Goal: Communication & Community: Participate in discussion

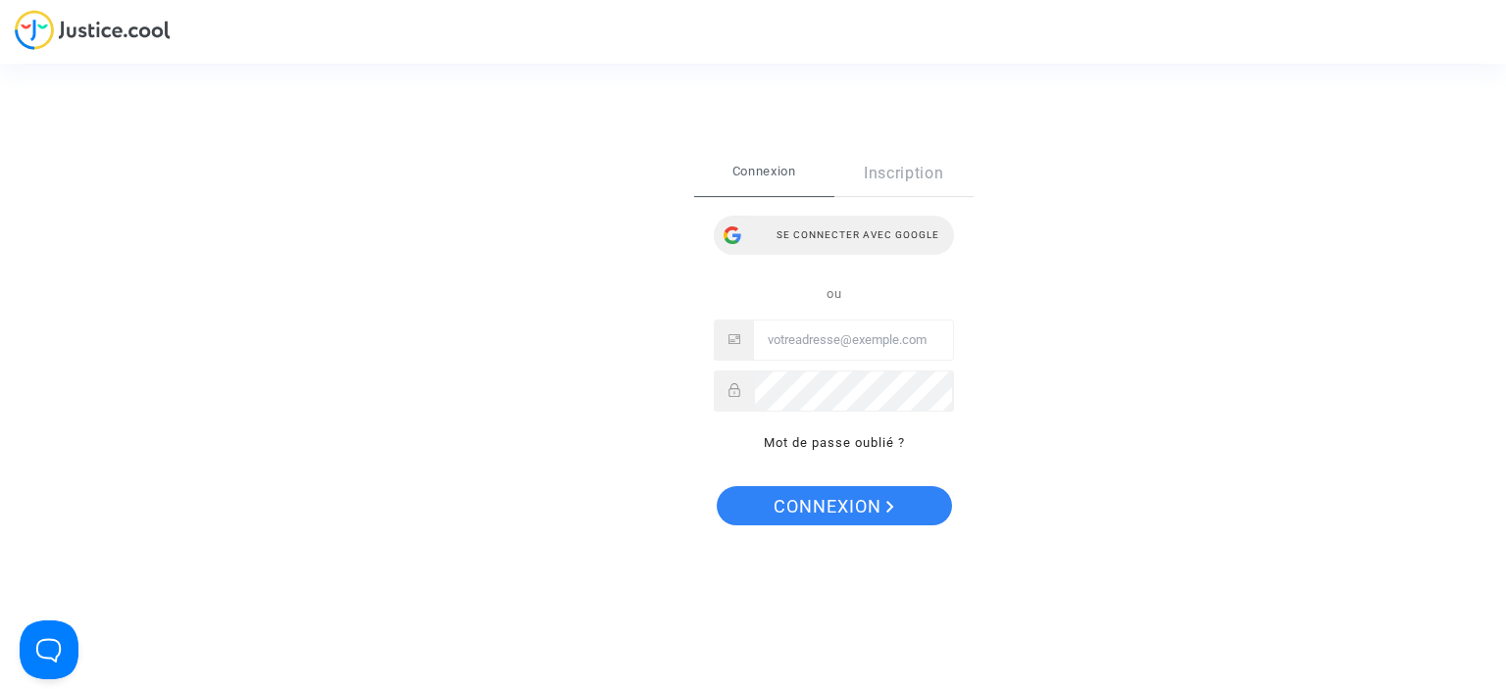
click at [835, 243] on div "Se connecter avec Google" at bounding box center [834, 235] width 240 height 39
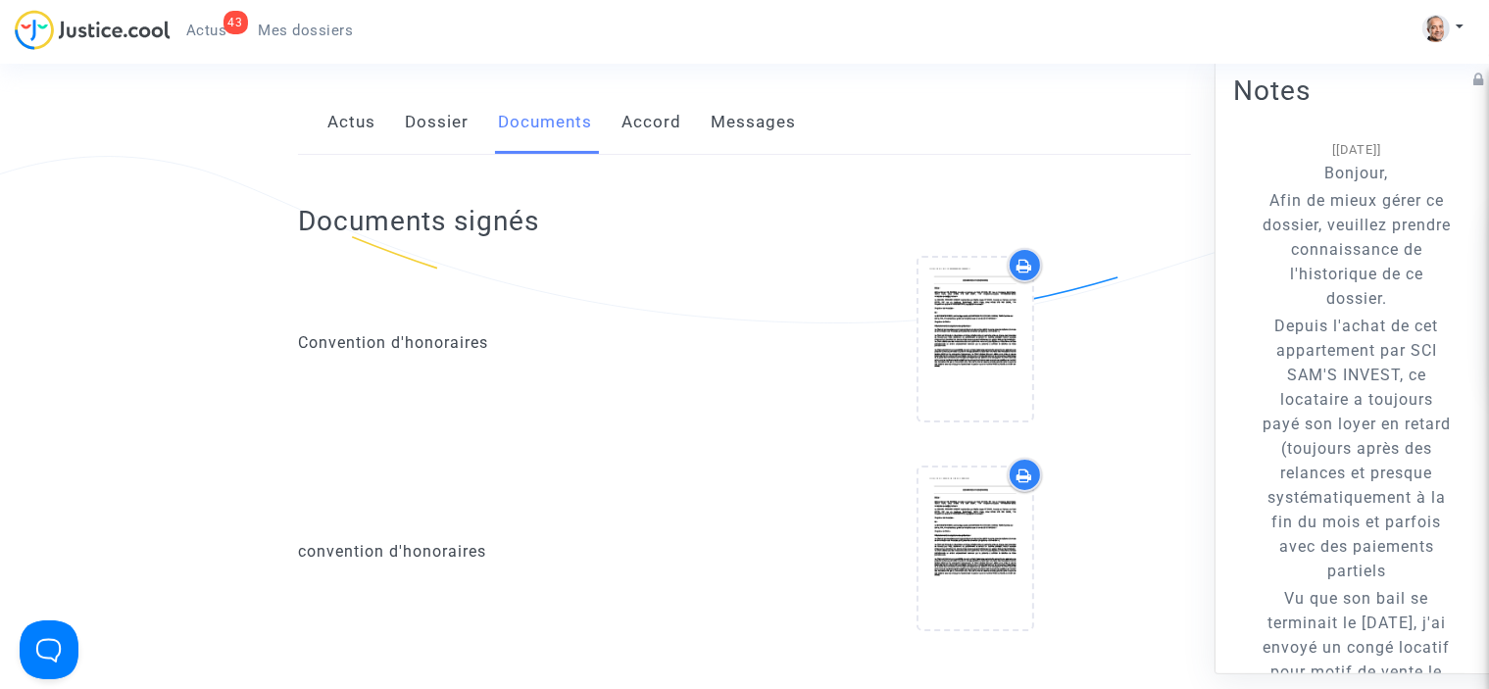
scroll to position [301, 0]
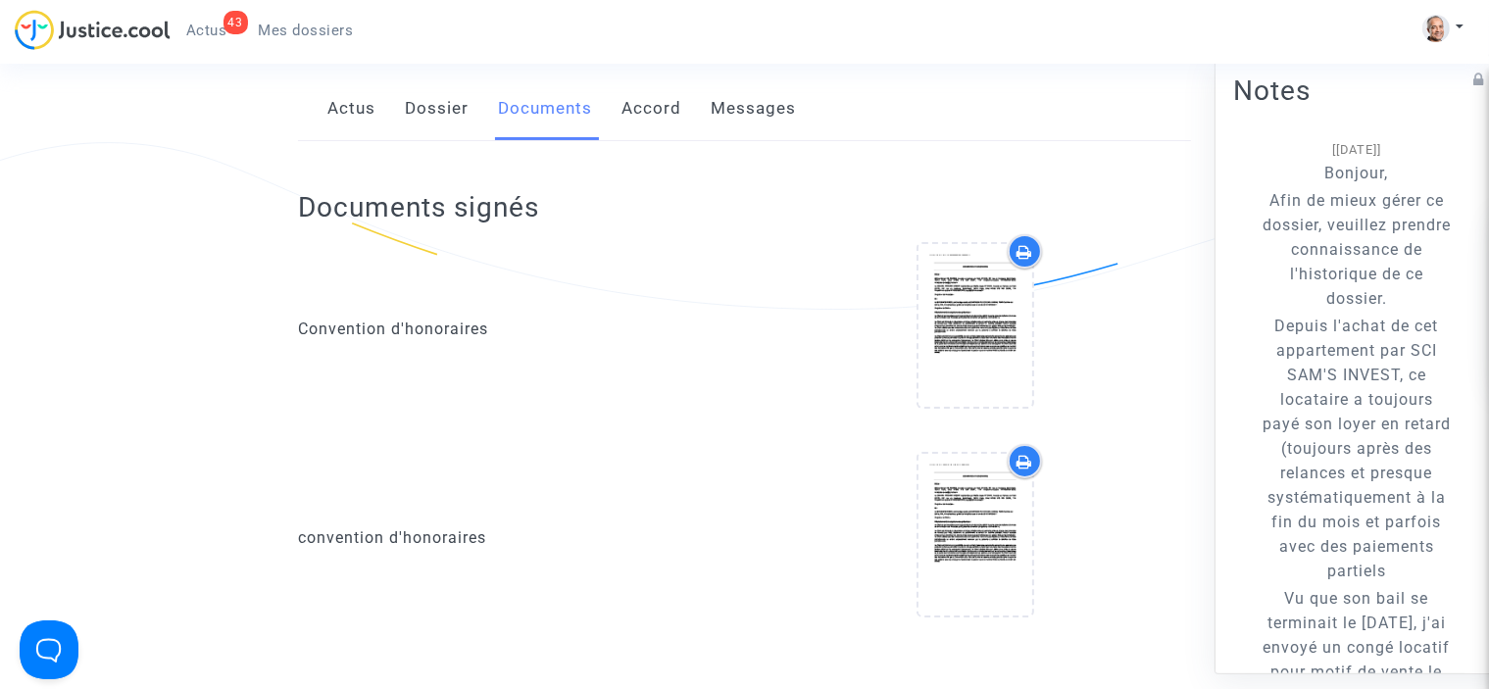
click at [721, 140] on link "Messages" at bounding box center [753, 108] width 85 height 65
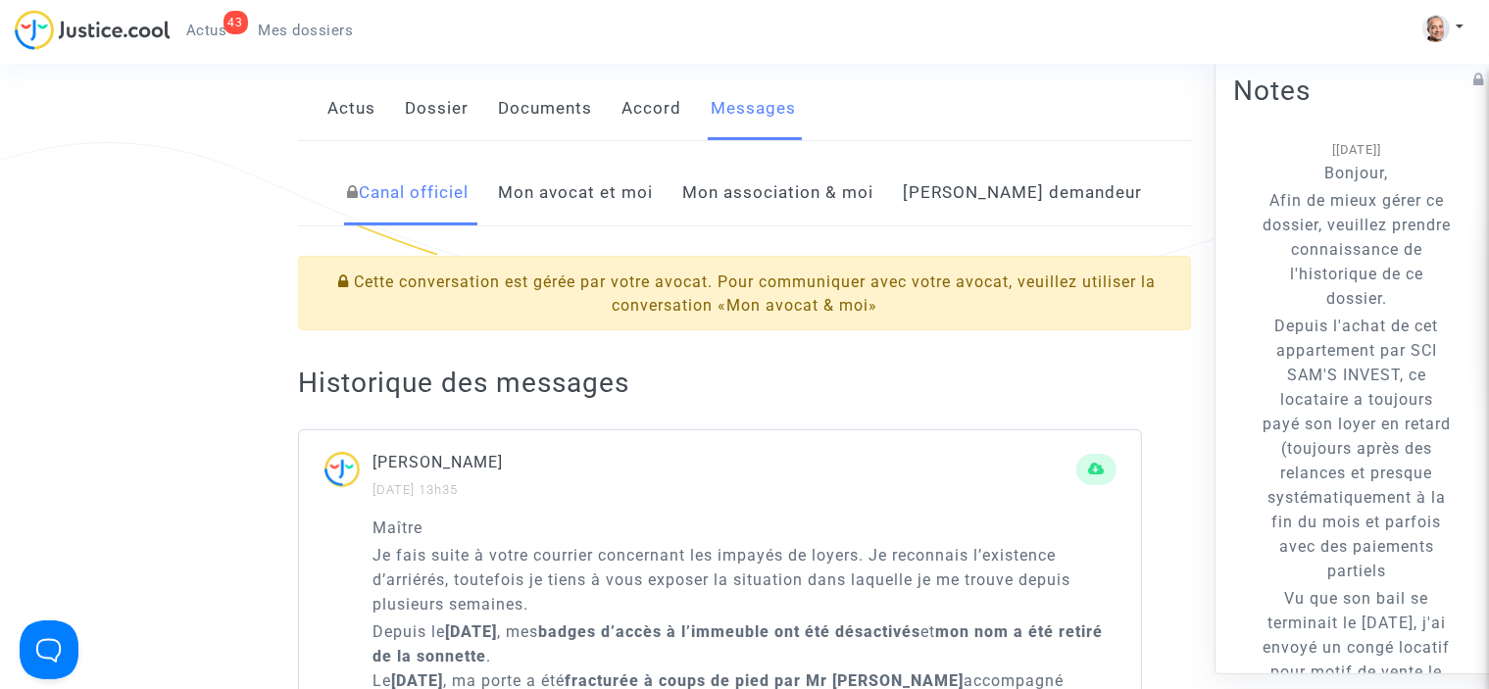
click at [638, 220] on link "Mon avocat et moi" at bounding box center [575, 193] width 155 height 65
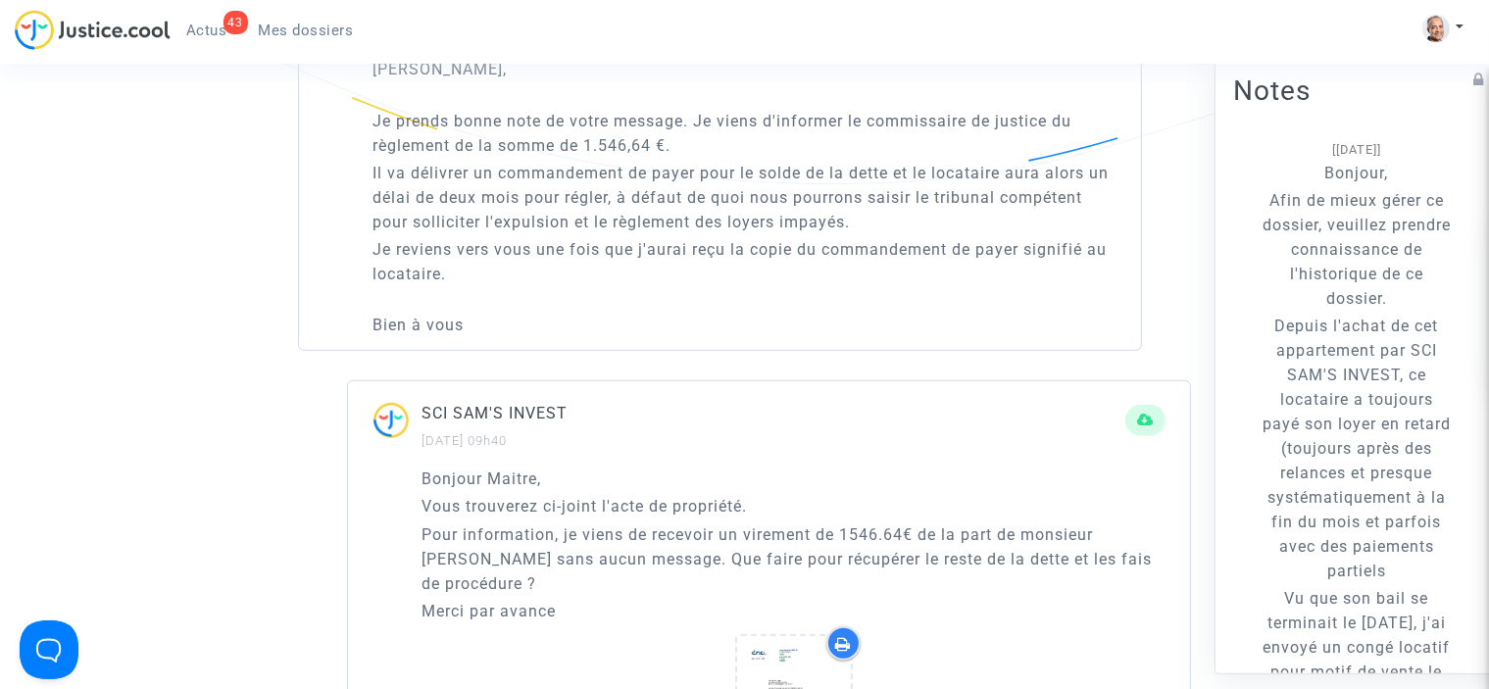
scroll to position [1412, 0]
